Goal: Communication & Community: Participate in discussion

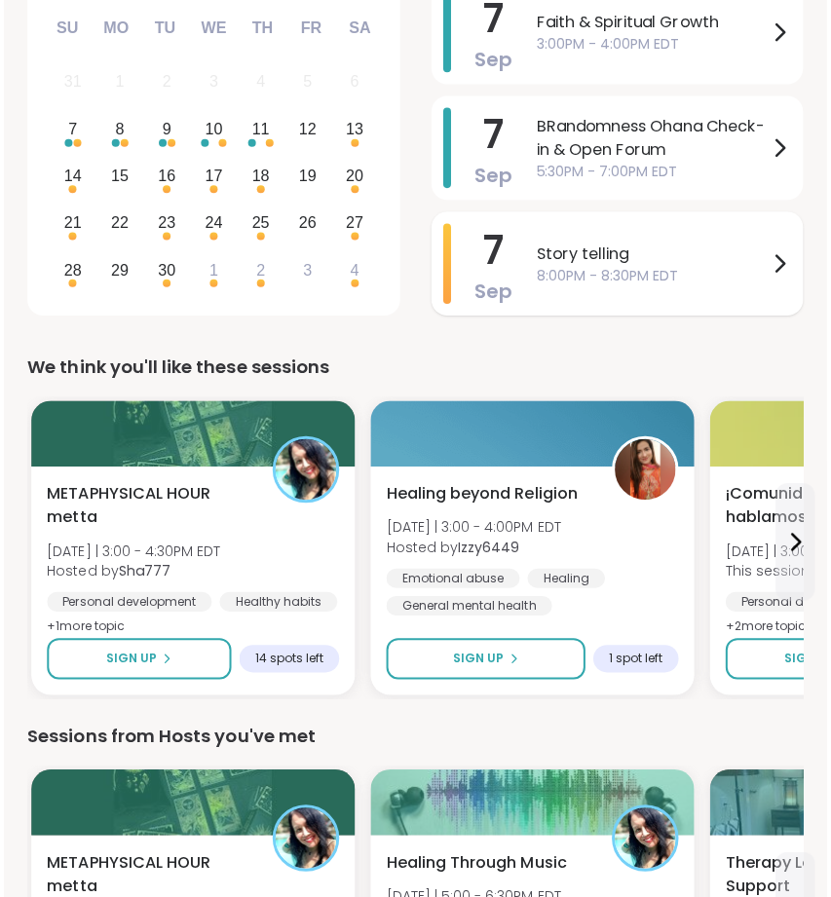
scroll to position [320, 0]
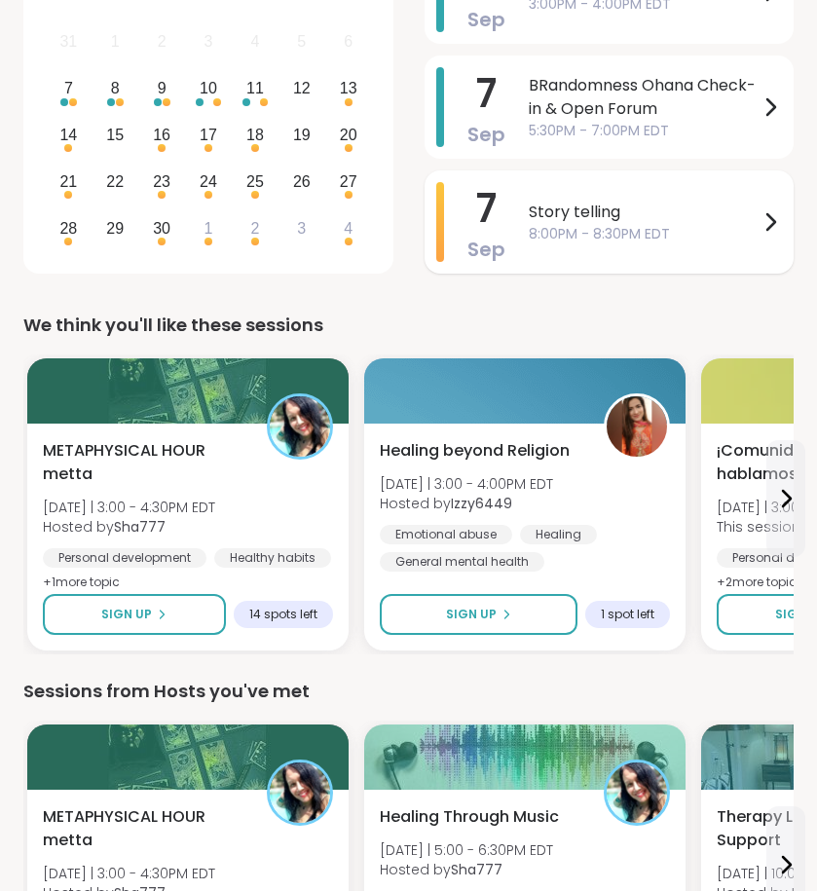
click at [537, 254] on div "Story telling 8:00PM - 8:30PM EDT" at bounding box center [655, 222] width 253 height 80
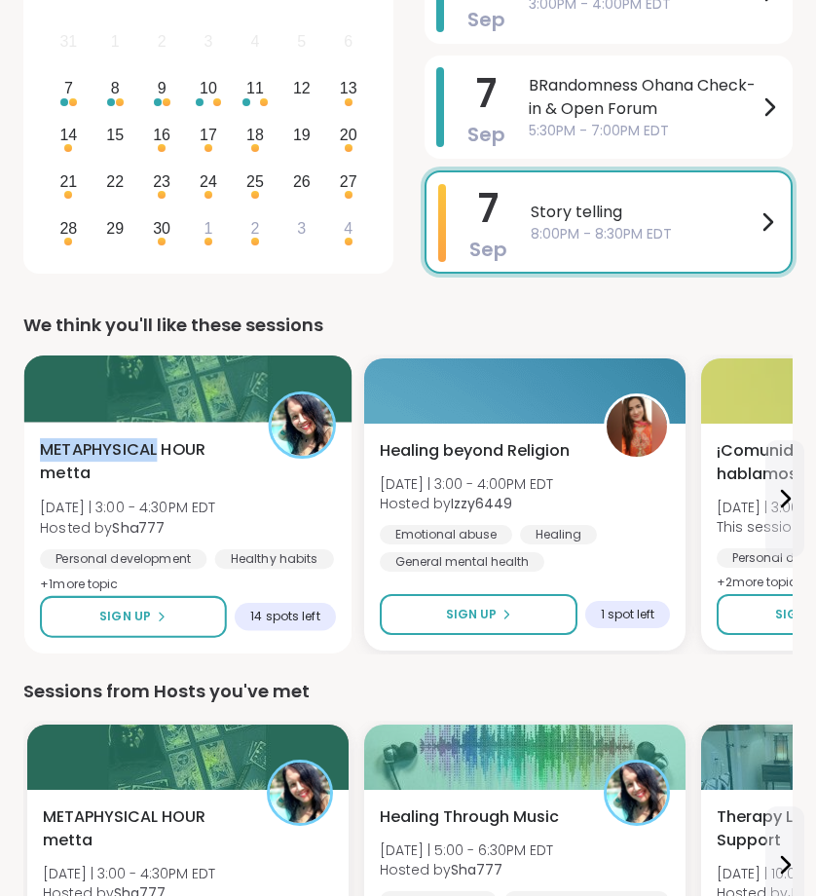
click at [94, 431] on div "METAPHYSICAL HOUR metta Sun 9/7 | 3:00 - 4:30PM EDT Hosted by Sha777 Personal d…" at bounding box center [188, 538] width 328 height 232
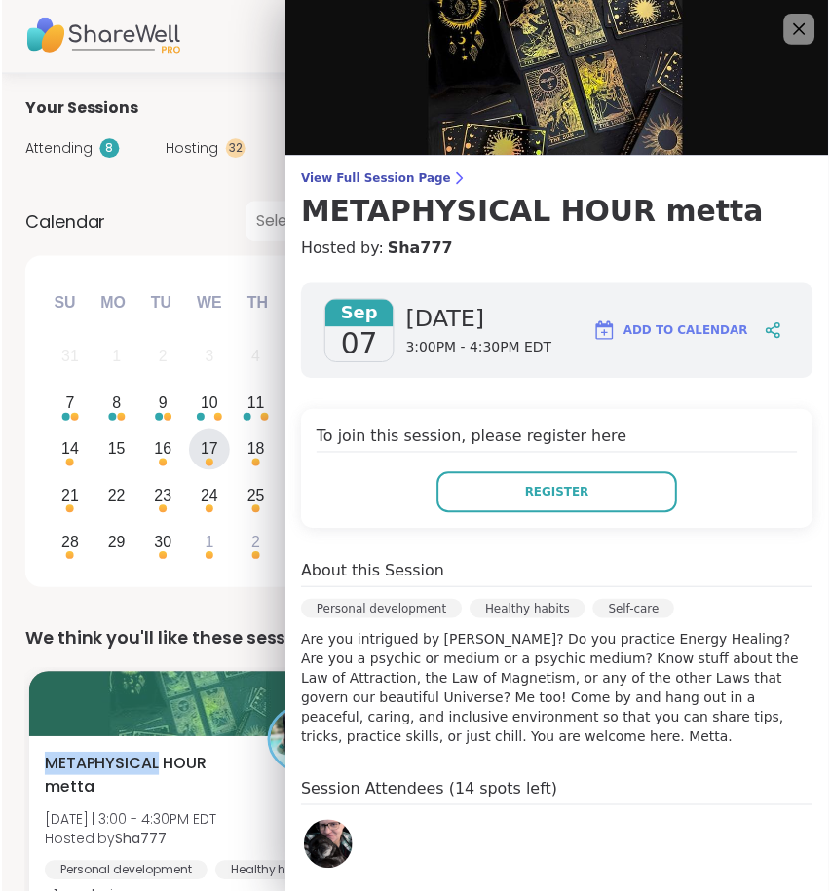
scroll to position [0, 0]
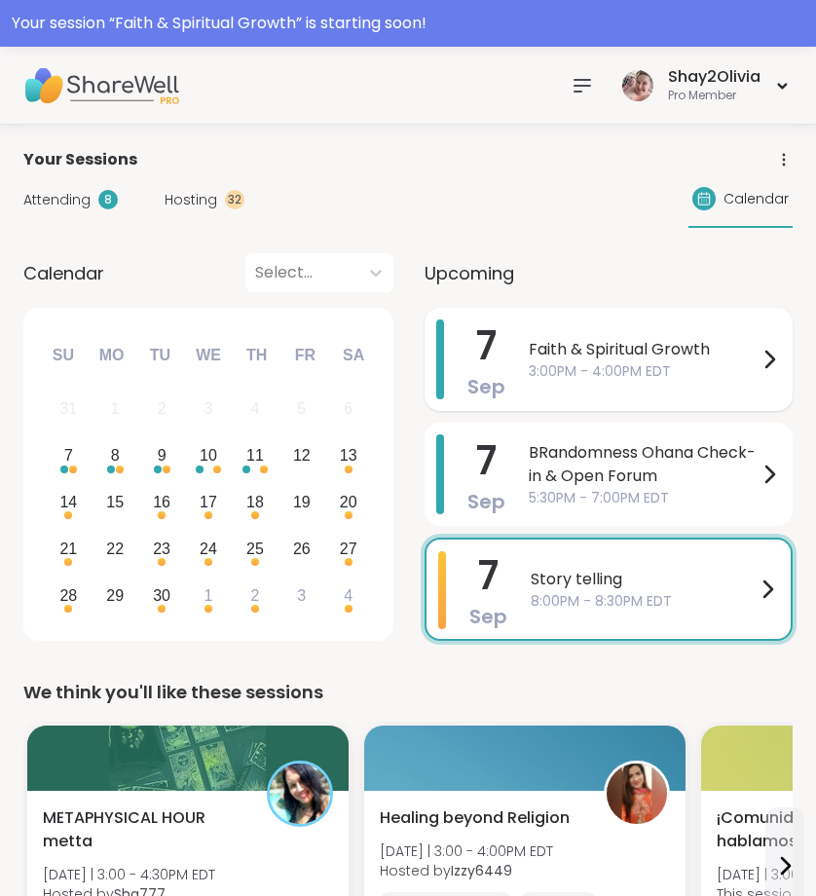
click at [603, 319] on div "7 Sep Faith & Spiritual Growth 3:00PM - 4:00PM EDT" at bounding box center [609, 359] width 368 height 103
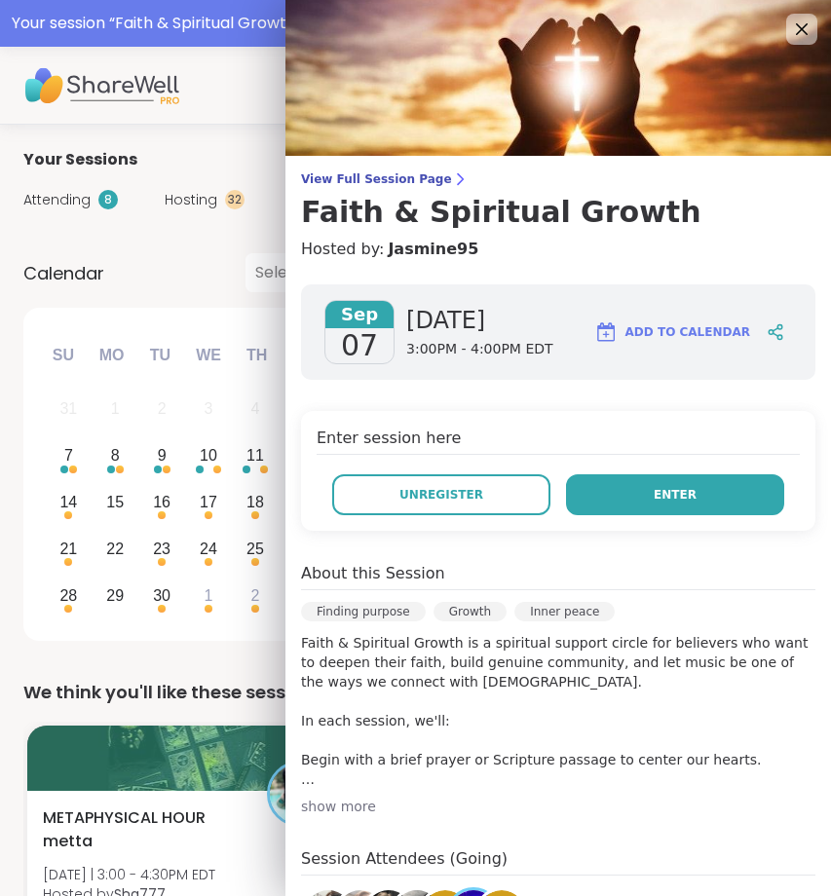
click at [624, 502] on button "Enter" at bounding box center [675, 494] width 218 height 41
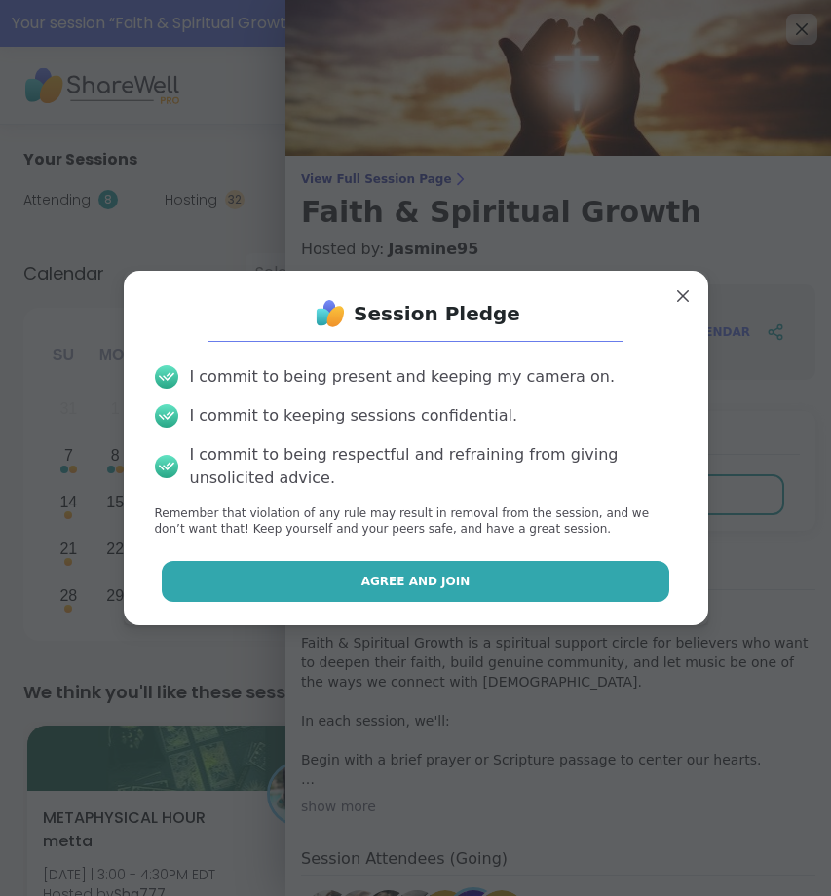
click at [573, 594] on button "Agree and Join" at bounding box center [416, 581] width 508 height 41
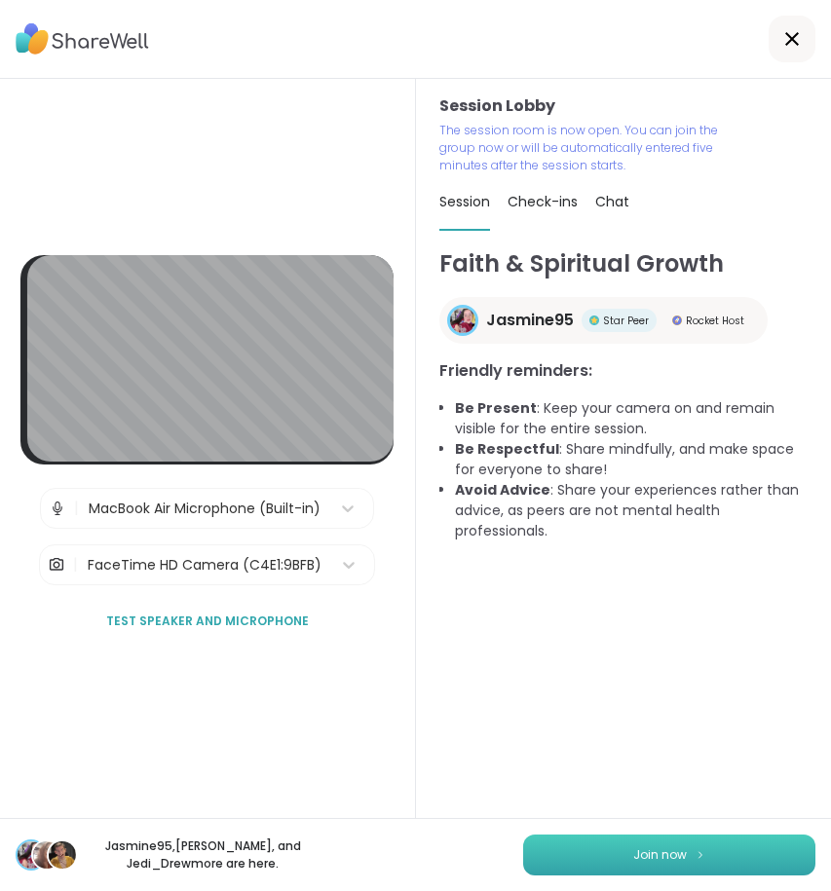
click at [633, 862] on span "Join now" at bounding box center [660, 855] width 54 height 18
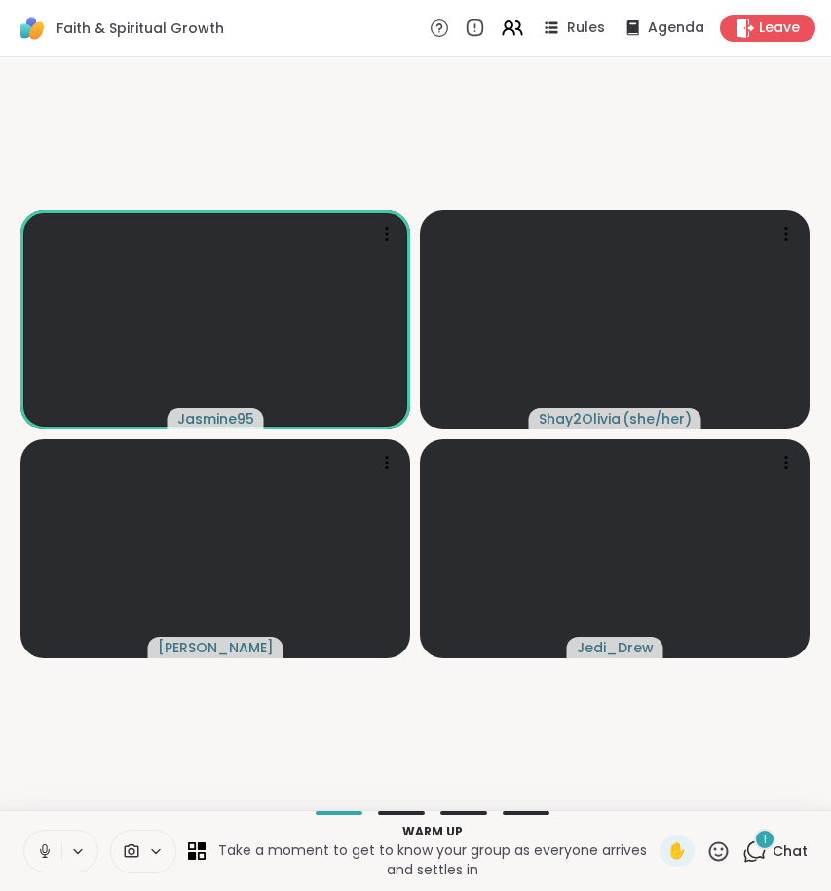
click at [49, 846] on icon at bounding box center [45, 852] width 18 height 18
click at [763, 844] on span "1" at bounding box center [765, 840] width 4 height 17
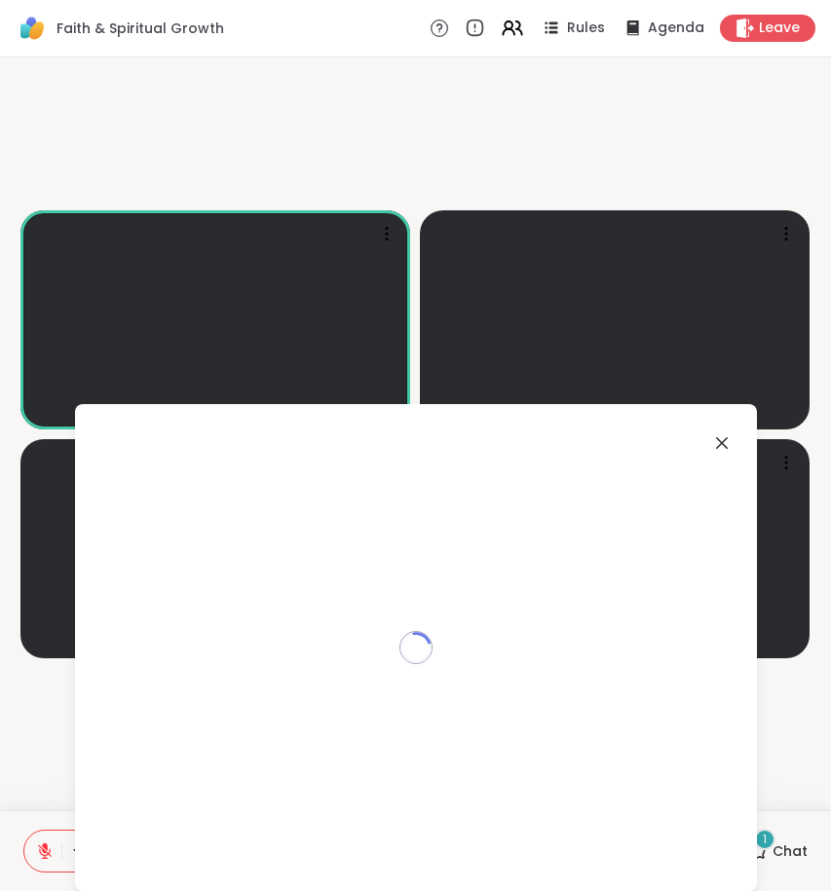
click at [763, 844] on span "1" at bounding box center [765, 840] width 4 height 17
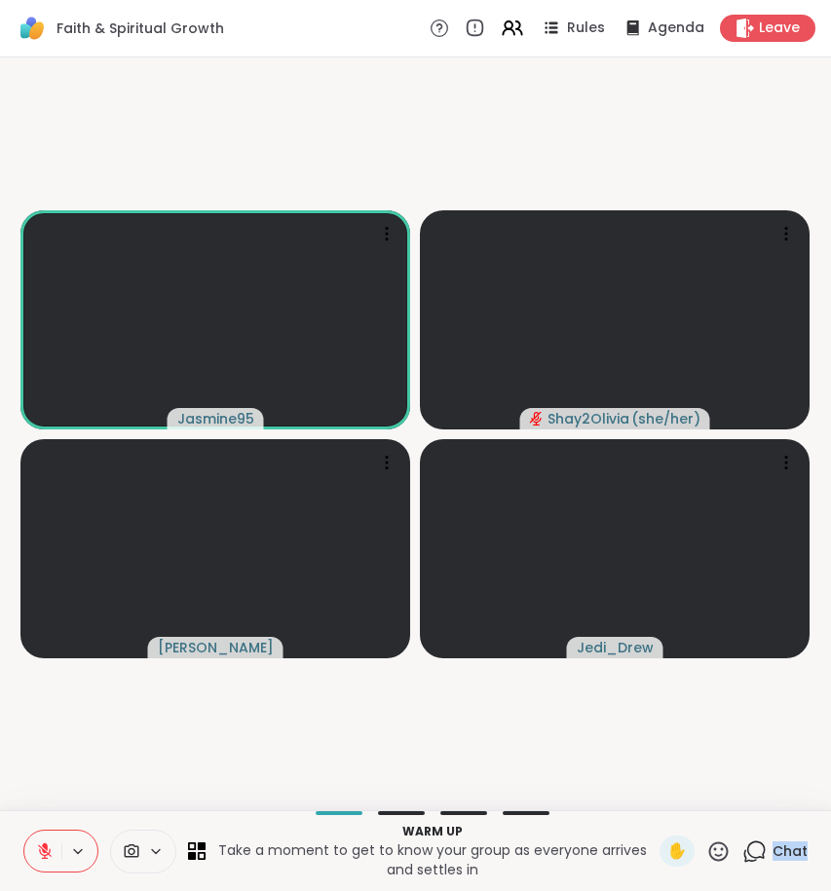
click at [750, 844] on icon at bounding box center [754, 852] width 24 height 24
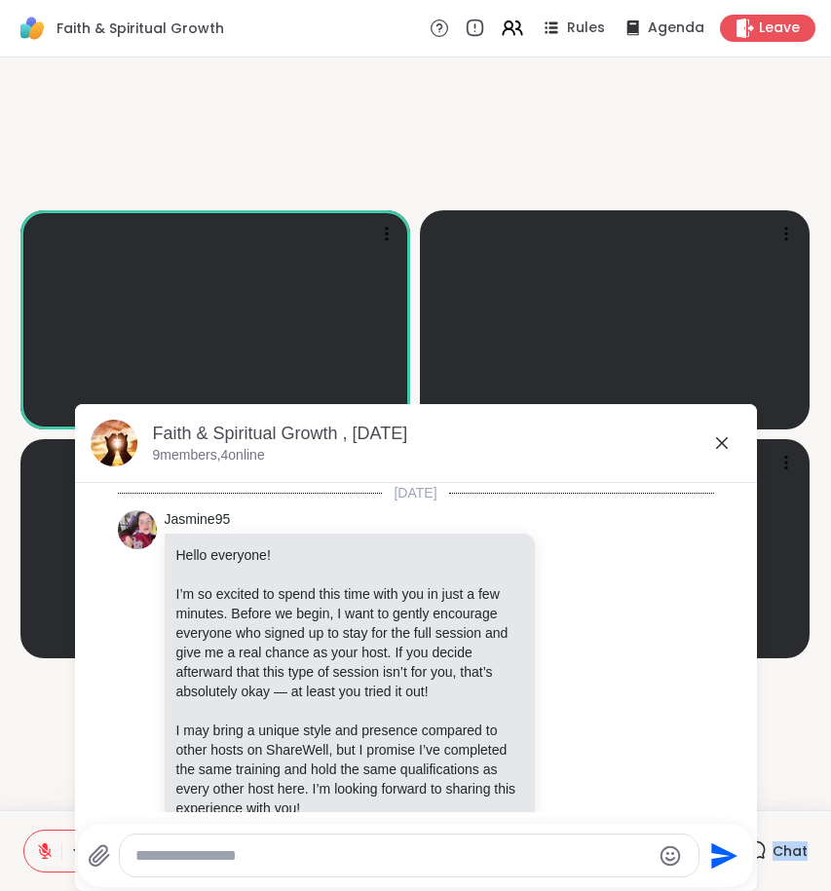
scroll to position [66, 0]
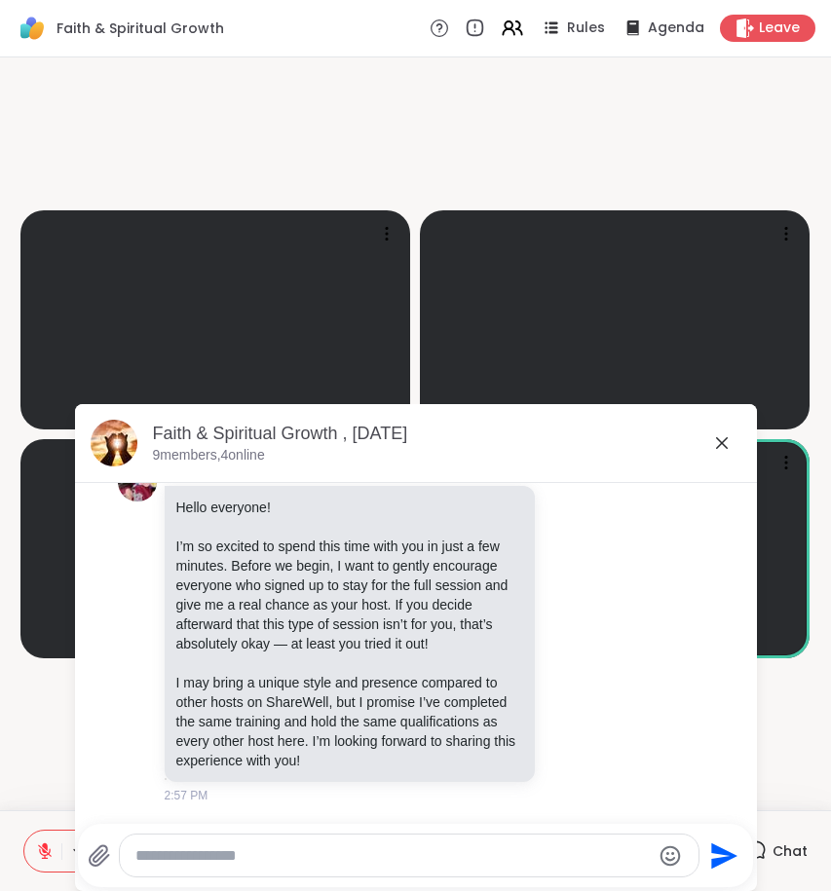
click at [452, 860] on textarea "Type your message" at bounding box center [392, 855] width 515 height 19
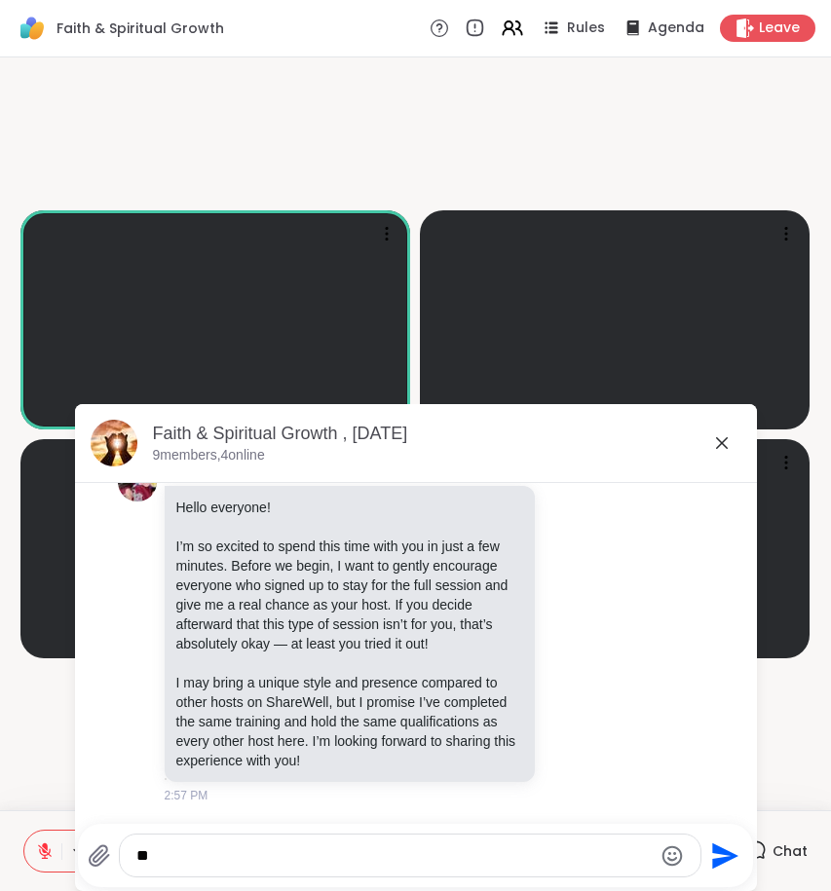
type textarea "*"
type textarea "**********"
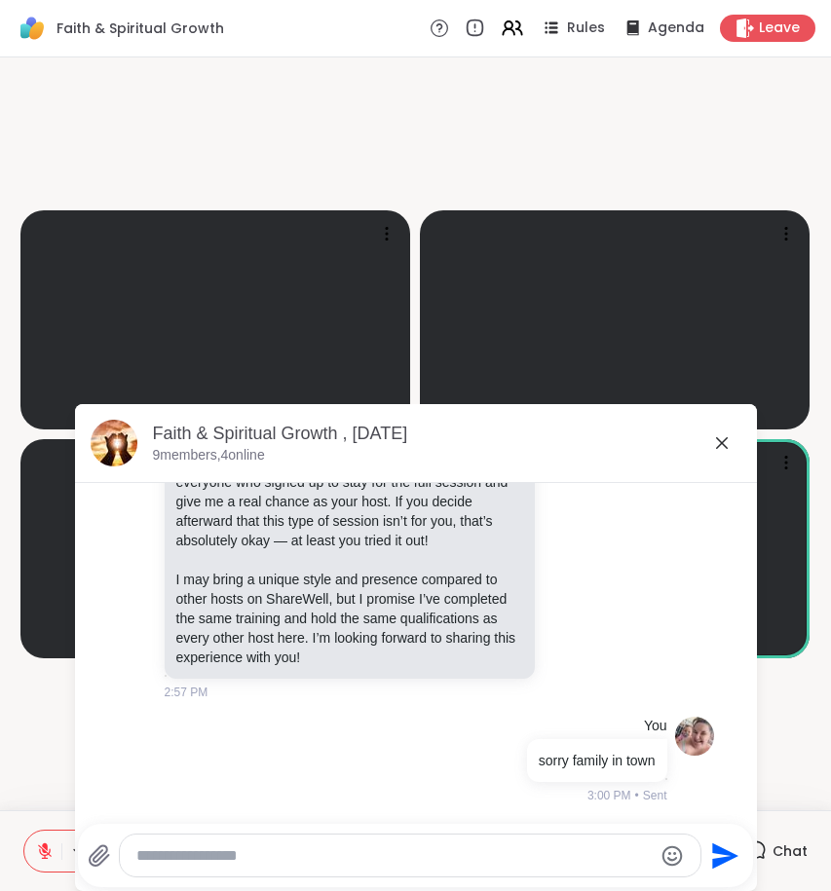
click at [481, 846] on textarea "Type your message" at bounding box center [393, 855] width 515 height 19
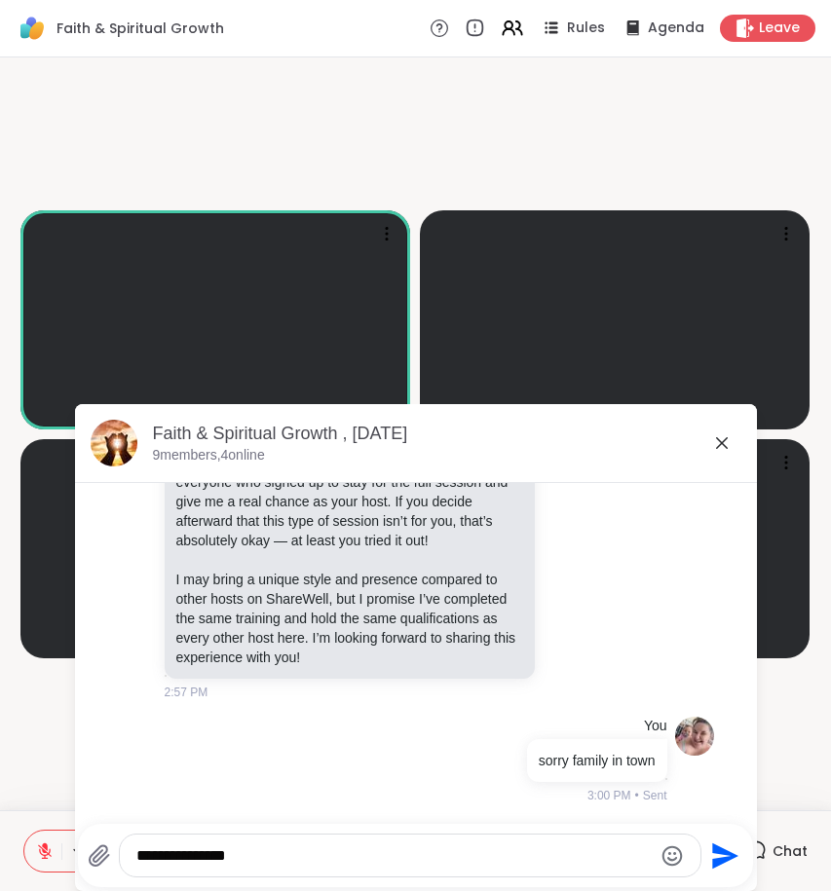
type textarea "**********"
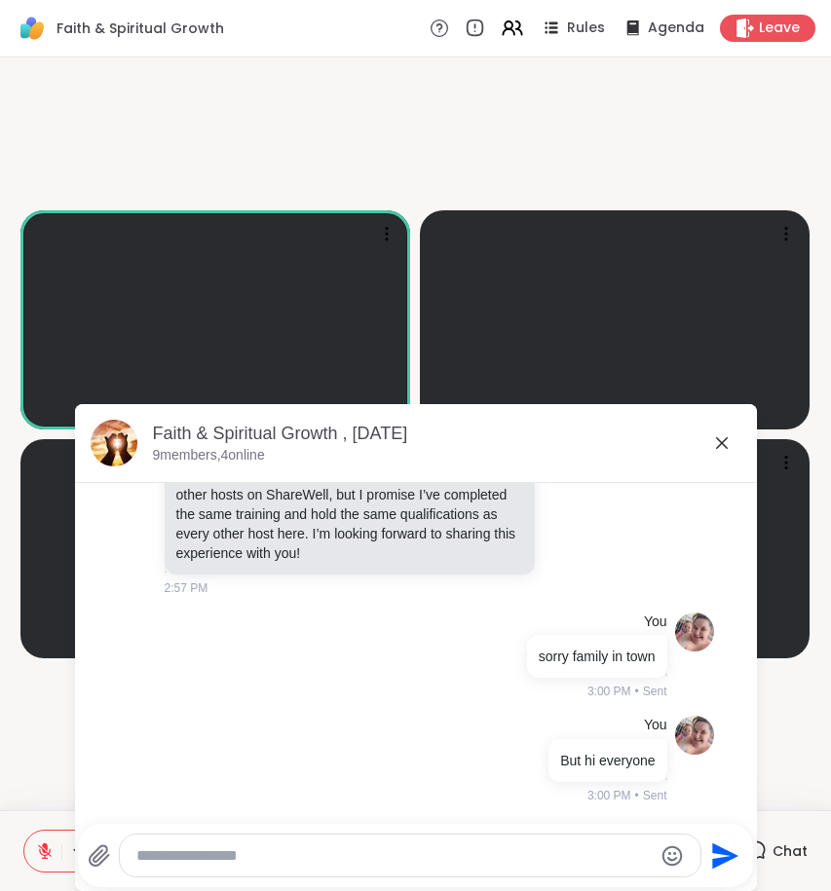
click at [710, 437] on icon at bounding box center [721, 443] width 23 height 23
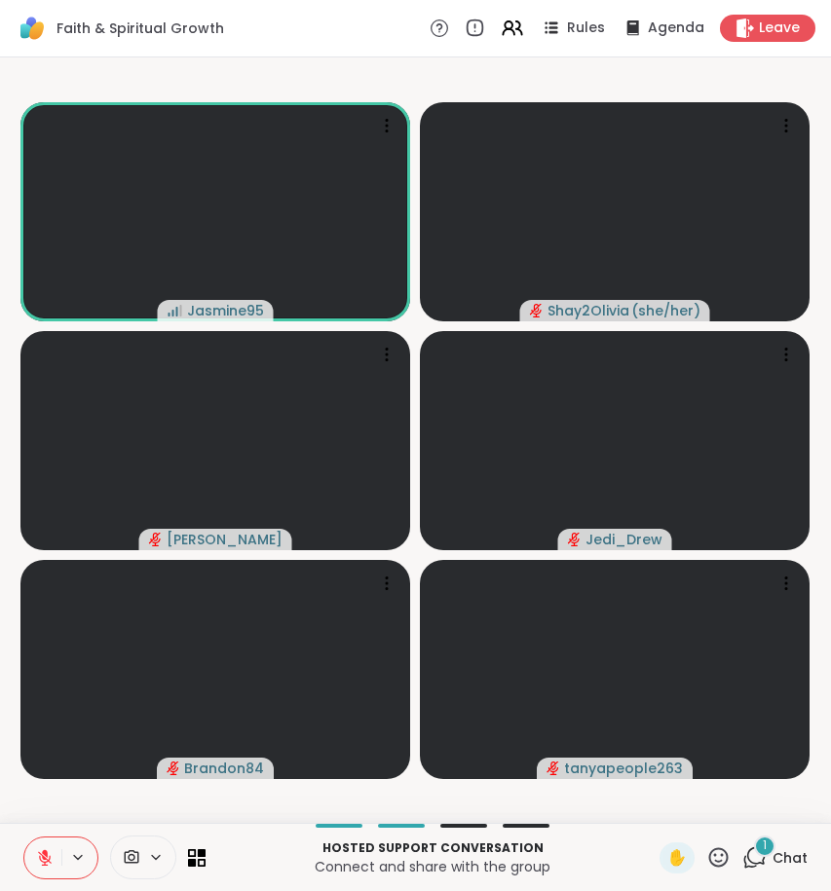
click at [742, 859] on icon at bounding box center [754, 858] width 24 height 24
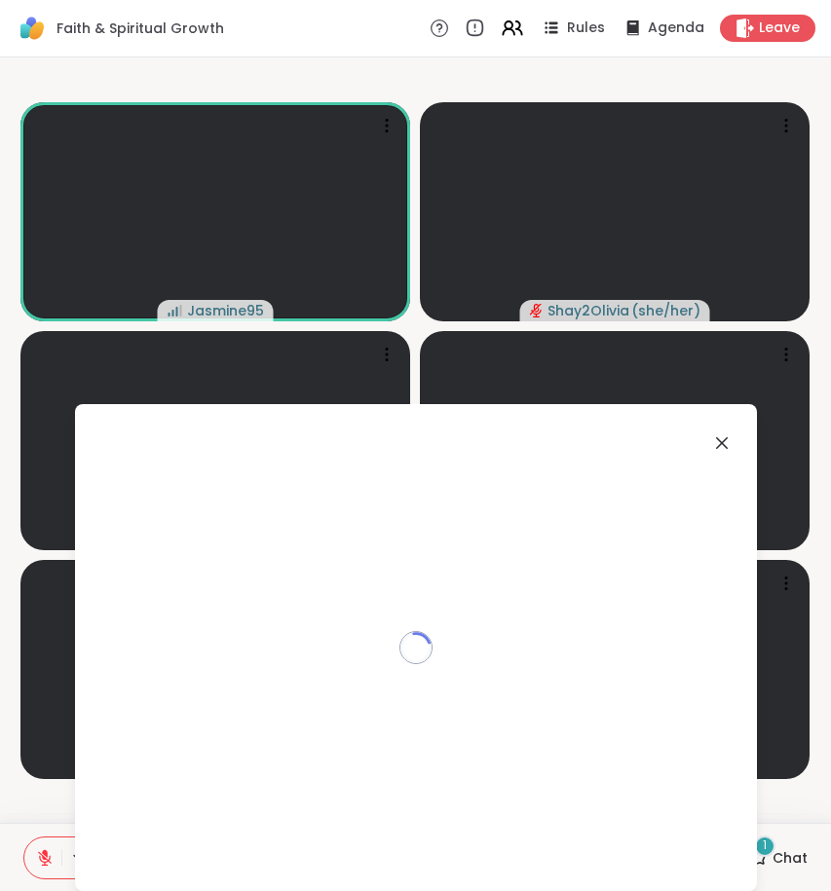
click at [741, 859] on div "Loading..." at bounding box center [416, 647] width 682 height 487
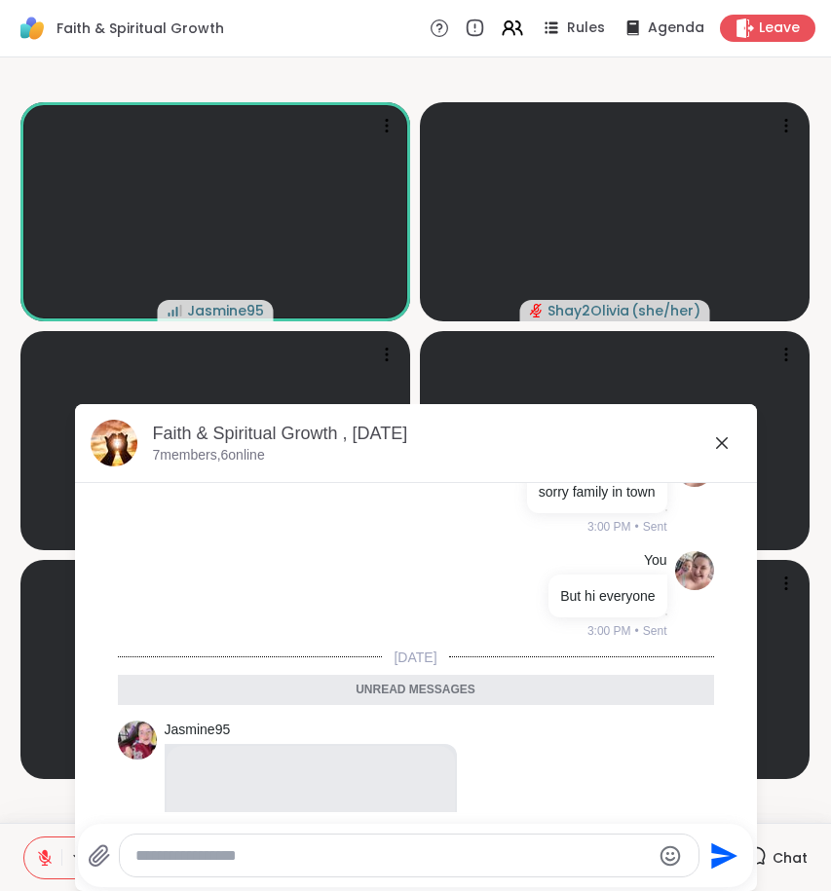
scroll to position [415, 0]
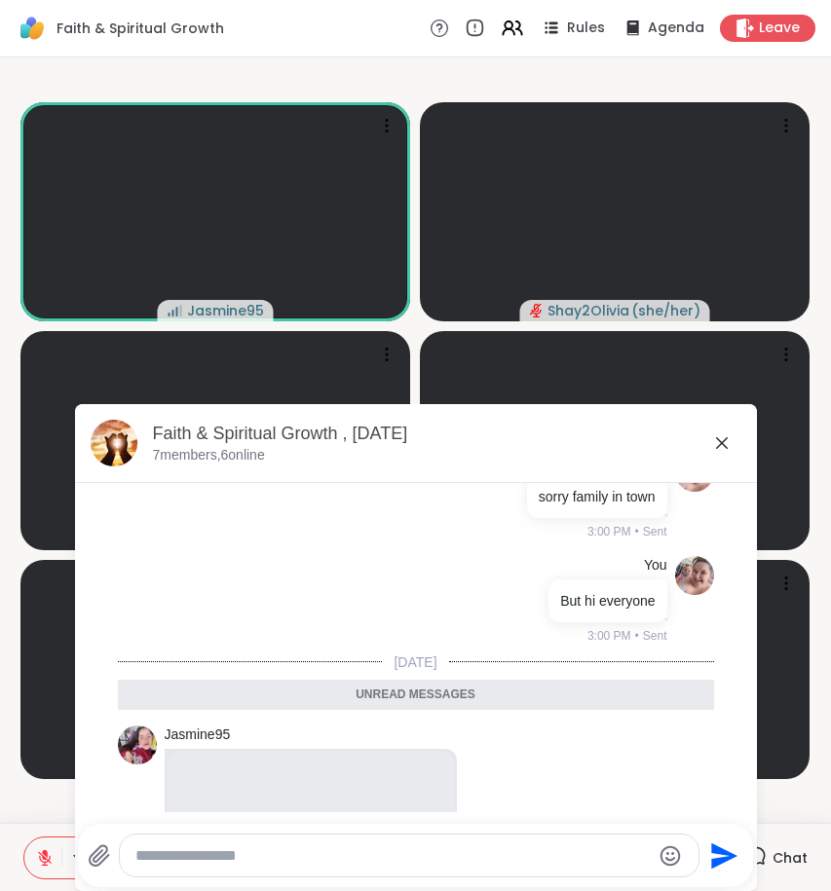
click at [720, 444] on icon at bounding box center [721, 443] width 23 height 23
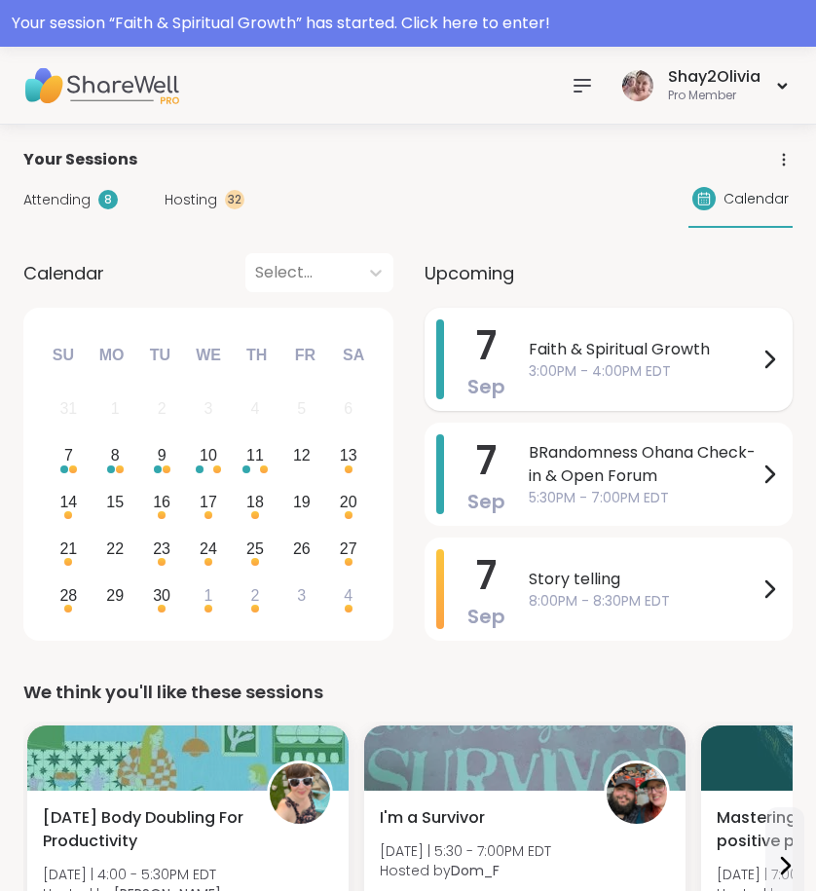
click at [683, 368] on span "3:00PM - 4:00PM EDT" at bounding box center [643, 371] width 229 height 20
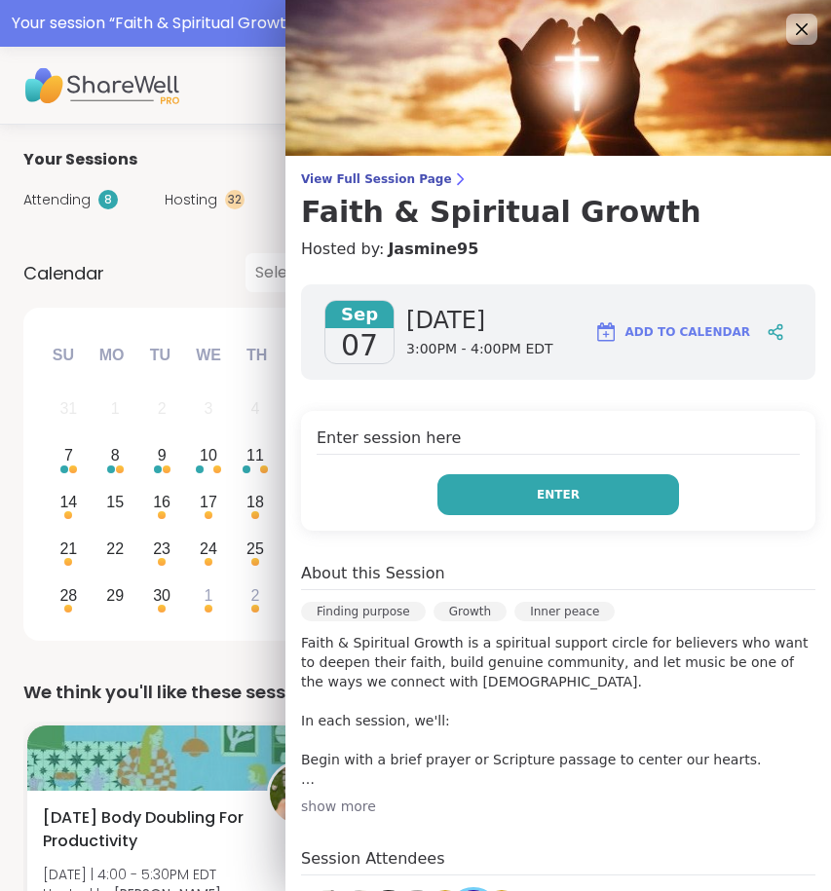
click at [563, 496] on button "Enter" at bounding box center [558, 494] width 242 height 41
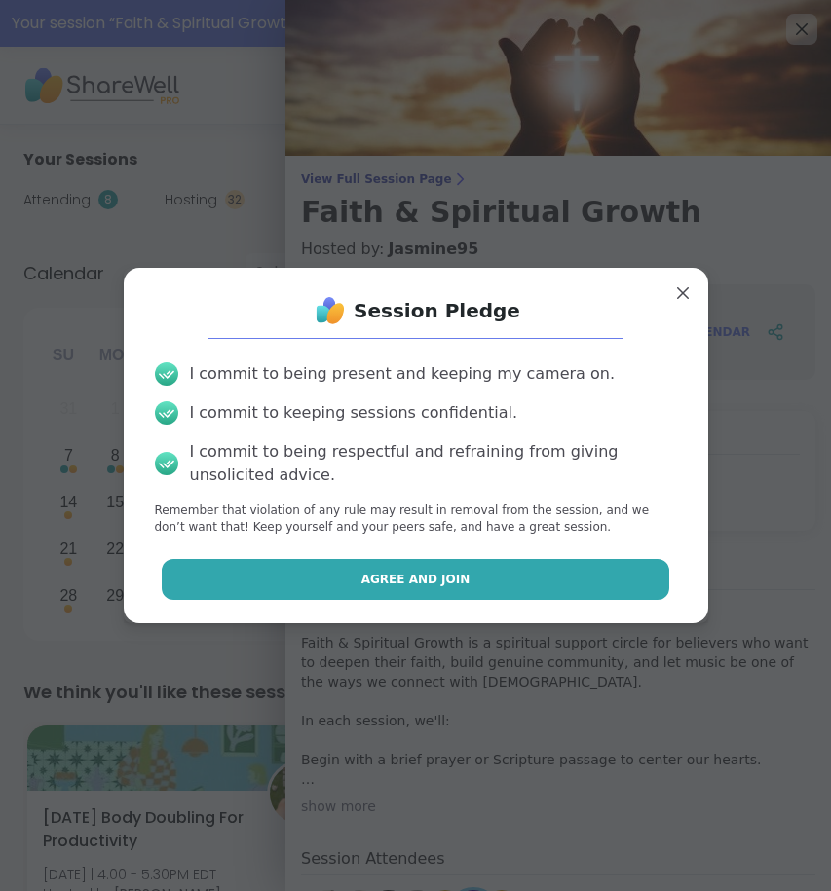
click at [201, 575] on button "Agree and Join" at bounding box center [416, 579] width 508 height 41
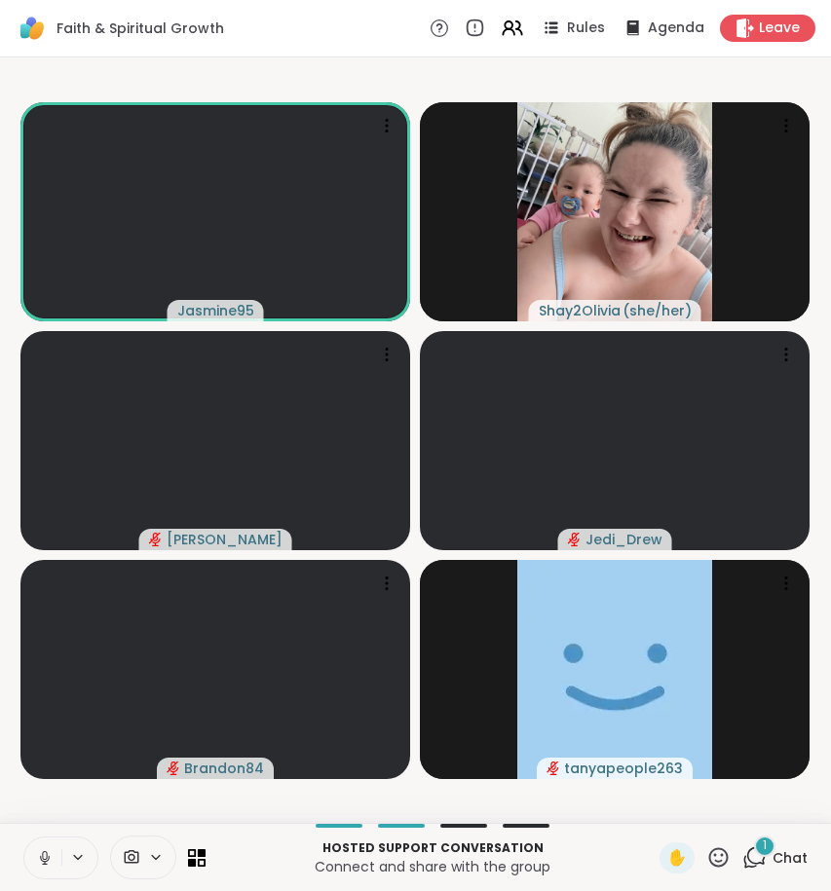
click at [37, 851] on icon at bounding box center [45, 858] width 18 height 18
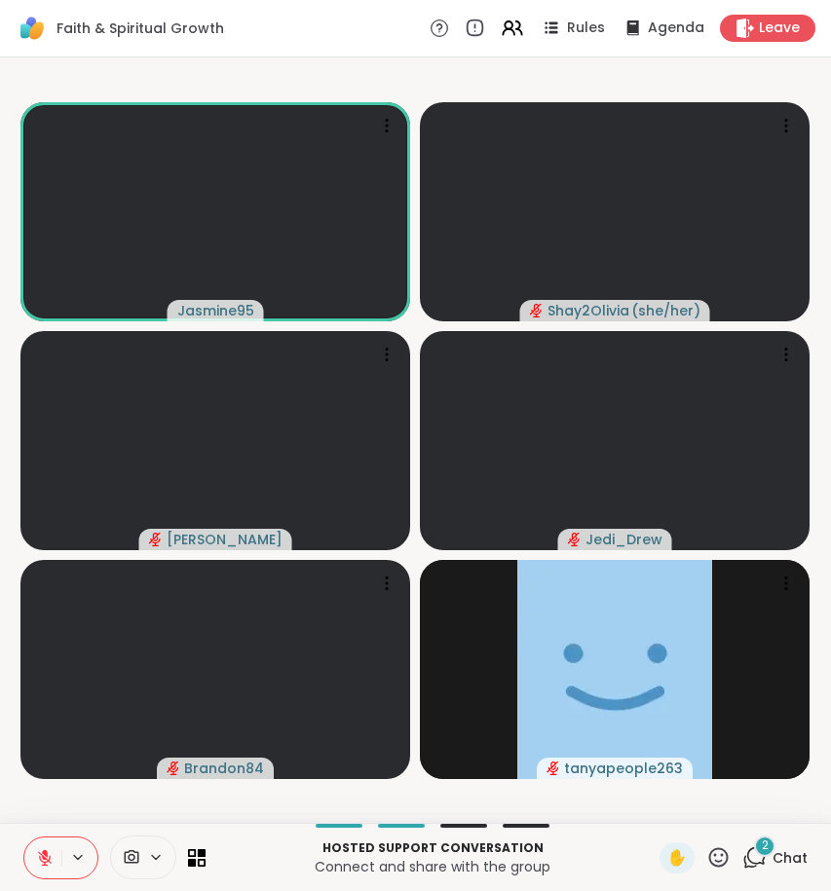
click at [742, 853] on icon at bounding box center [754, 858] width 24 height 24
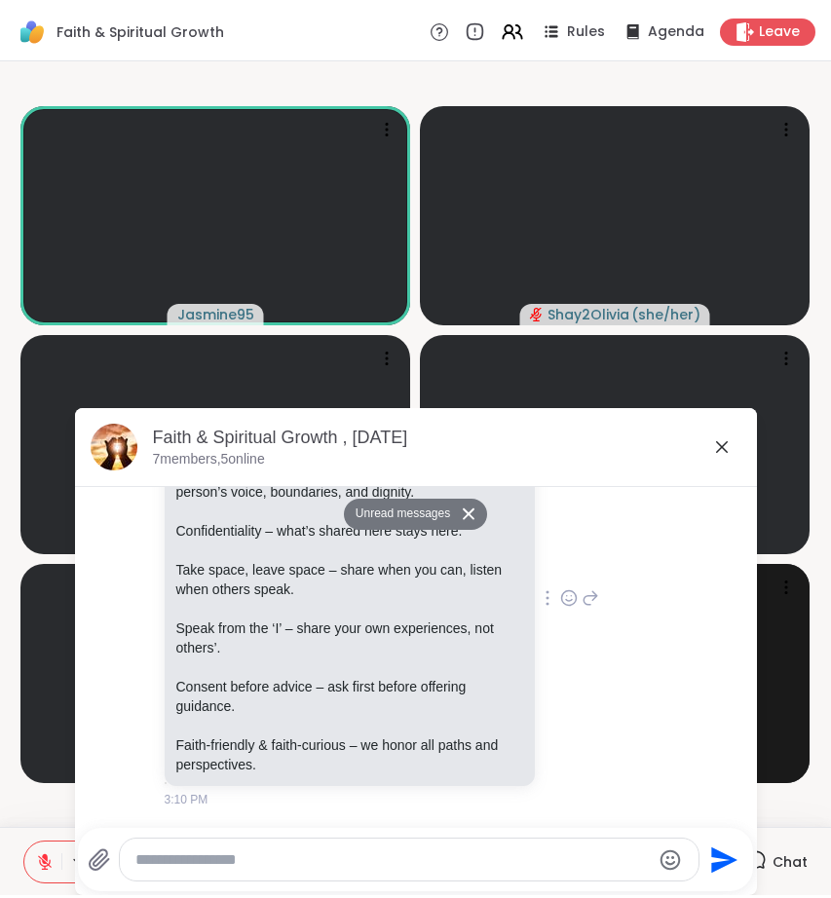
scroll to position [1713, 0]
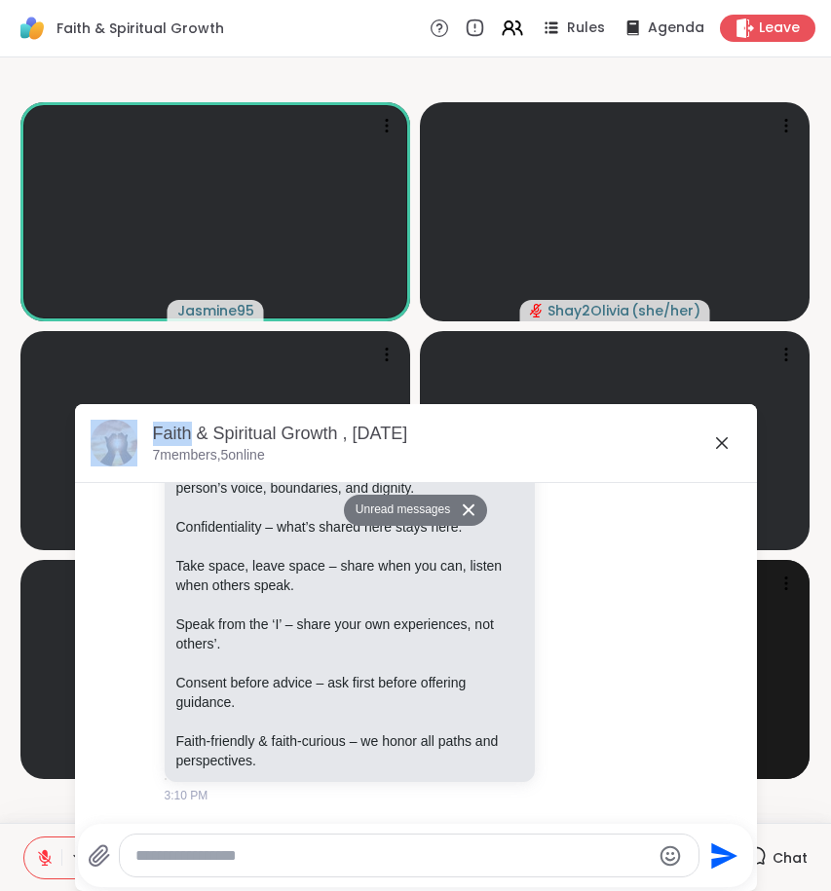
click at [721, 444] on icon at bounding box center [721, 443] width 23 height 23
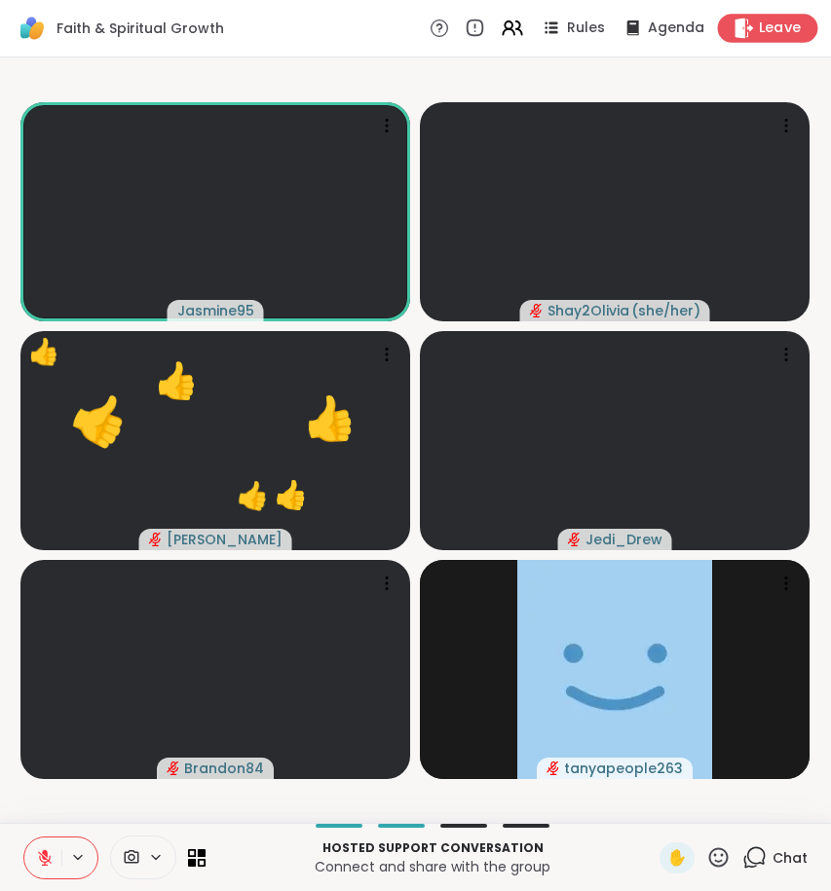
click at [774, 27] on span "Leave" at bounding box center [780, 29] width 43 height 20
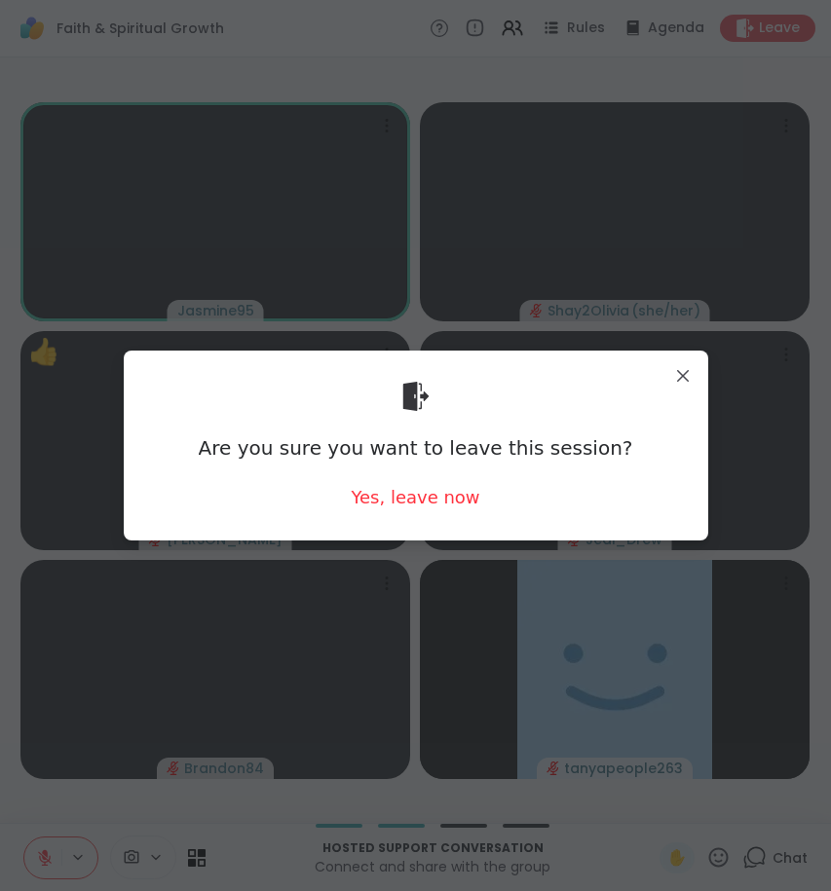
click at [469, 504] on div "Are you sure you want to leave this session? Yes, leave now" at bounding box center [415, 445] width 553 height 159
click at [409, 504] on div "Yes, leave now" at bounding box center [415, 497] width 129 height 24
